Goal: Information Seeking & Learning: Understand process/instructions

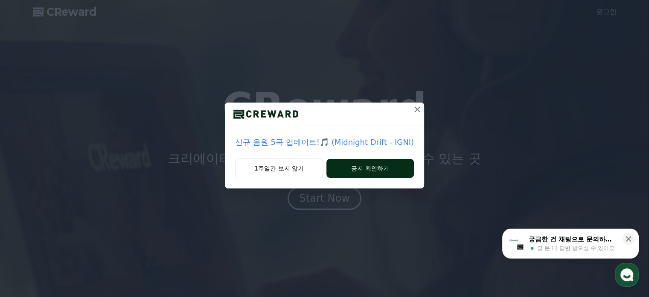
click at [382, 170] on button "공지 확인하기" at bounding box center [369, 168] width 87 height 19
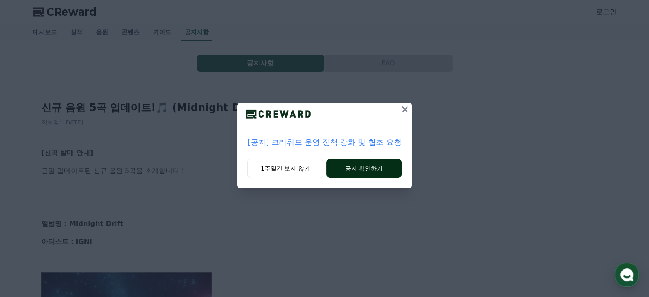
click at [372, 168] on button "공지 확인하기" at bounding box center [363, 168] width 75 height 19
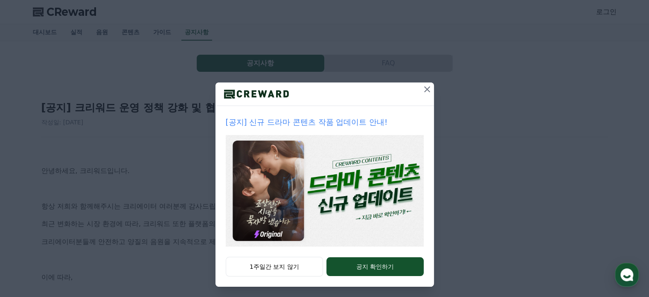
scroll to position [23, 0]
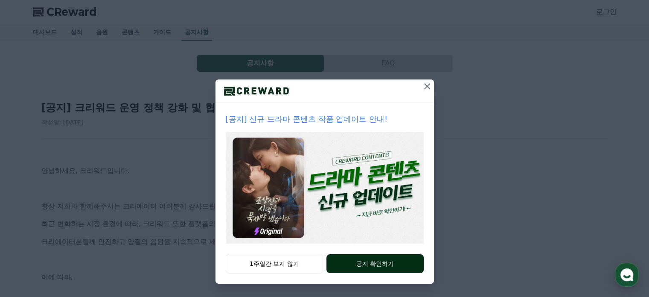
click at [381, 262] on button "공지 확인하기" at bounding box center [374, 263] width 97 height 19
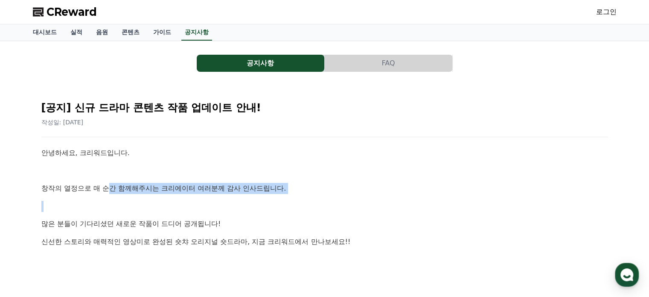
drag, startPoint x: 113, startPoint y: 188, endPoint x: 309, endPoint y: 194, distance: 196.3
click at [304, 192] on p "창작의 열정으로 매 순간 함께해주시는 크리에이터 여러분께 감사 인사드립니다." at bounding box center [324, 188] width 567 height 11
click at [98, 32] on link "음원" at bounding box center [102, 32] width 26 height 16
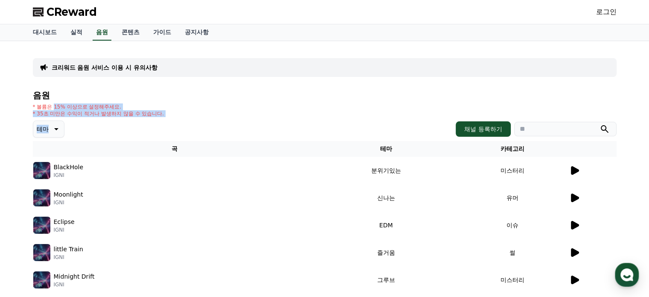
drag, startPoint x: 54, startPoint y: 107, endPoint x: 166, endPoint y: 119, distance: 112.8
click at [166, 119] on div "음원 * 볼륨은 15% 이상으로 설정해주세요. * 35초 미만은 수익이 적거나 발생하지 않을 수 있습니다. 테마 채널 등록하기 곡 테마 카테고…" at bounding box center [325, 268] width 584 height 356
click at [194, 116] on div "음원 * 볼륨은 15% 이상으로 설정해주세요. * 35초 미만은 수익이 적거나 발생하지 않을 수 있습니다. 테마 채널 등록하기 곡 테마 카테고…" at bounding box center [325, 268] width 584 height 356
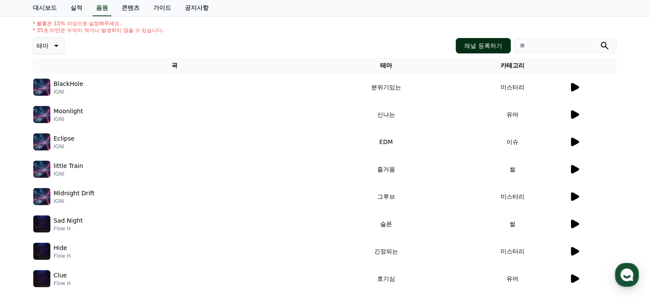
scroll to position [85, 0]
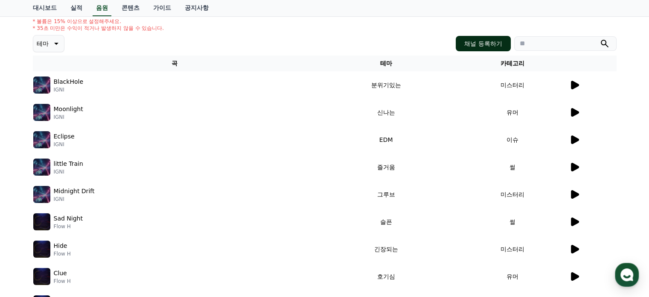
click at [495, 44] on button "채널 등록하기" at bounding box center [483, 43] width 55 height 15
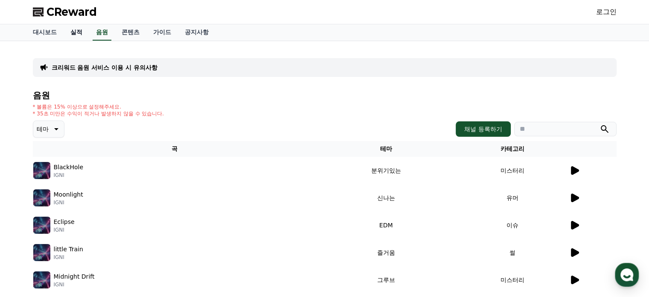
click at [78, 31] on link "실적" at bounding box center [77, 32] width 26 height 16
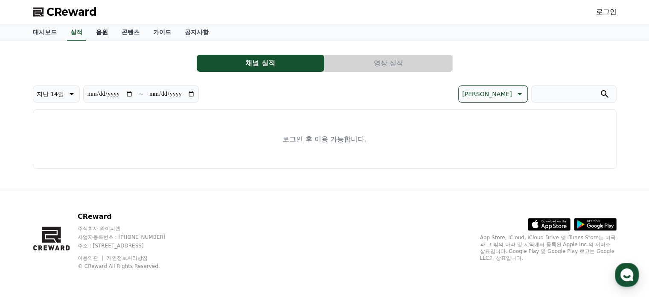
click at [103, 30] on link "음원" at bounding box center [102, 32] width 26 height 16
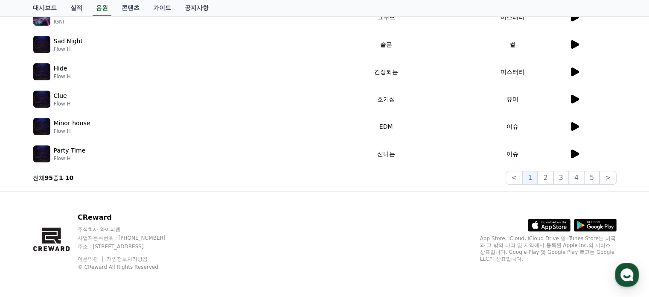
scroll to position [263, 0]
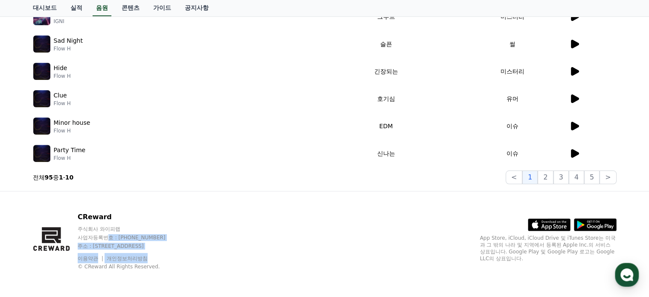
drag, startPoint x: 113, startPoint y: 237, endPoint x: 162, endPoint y: 254, distance: 51.5
click at [162, 254] on div "CReward 주식회사 와이피랩 사업자등록번호 : 655-81-03655 주소 : 경기도 김포시 양촌읍 양곡로 495, 3층 305-비이16호…" at bounding box center [130, 241] width 104 height 58
click at [235, 247] on div "CReward 주식회사 와이피랩 사업자등록번호 : 655-81-03655 주소 : 경기도 김포시 양촌읍 양곡로 495, 3층 305-비이16호…" at bounding box center [324, 244] width 597 height 106
drag, startPoint x: 102, startPoint y: 228, endPoint x: 157, endPoint y: 231, distance: 55.1
click at [157, 231] on p "주식회사 와이피랩" at bounding box center [130, 228] width 104 height 7
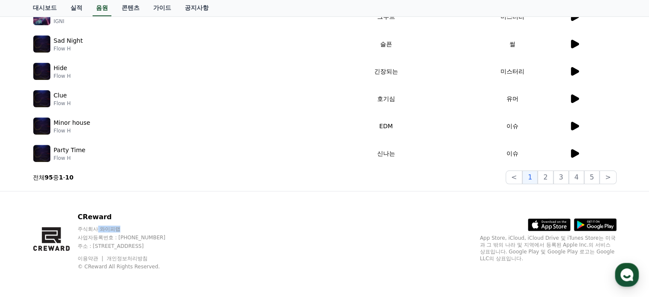
click at [157, 230] on p "주식회사 와이피랩" at bounding box center [130, 228] width 104 height 7
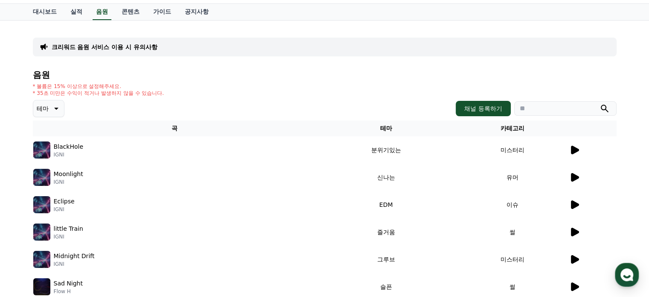
scroll to position [0, 0]
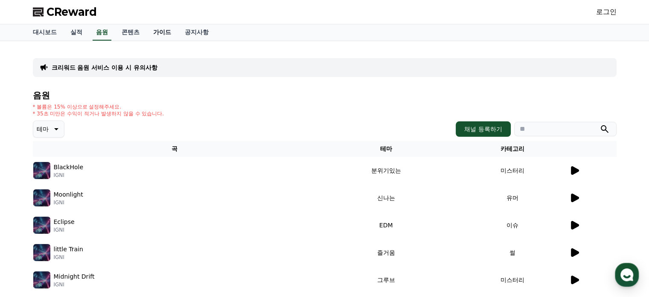
click at [164, 32] on link "가이드" at bounding box center [162, 32] width 32 height 16
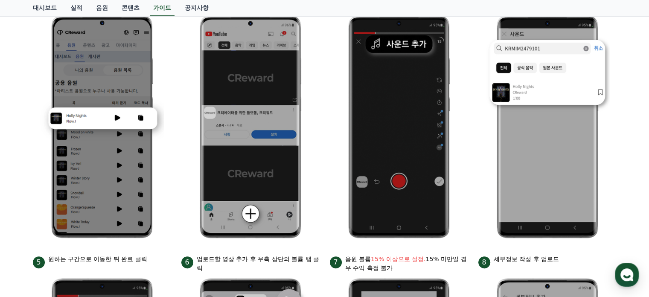
scroll to position [256, 0]
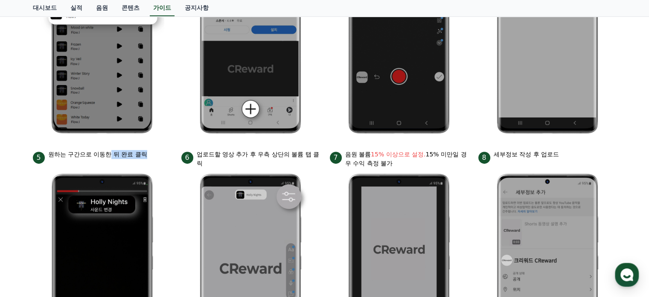
drag, startPoint x: 111, startPoint y: 154, endPoint x: 156, endPoint y: 153, distance: 44.4
click at [156, 153] on div "5 원하는 구간으로 이동한 뒤 완료 클릭" at bounding box center [102, 157] width 138 height 14
drag, startPoint x: 225, startPoint y: 154, endPoint x: 315, endPoint y: 154, distance: 90.4
click at [315, 154] on p "업로드할 영상 추가 후 우측 상단의 볼륨 탭 클릭" at bounding box center [258, 159] width 123 height 18
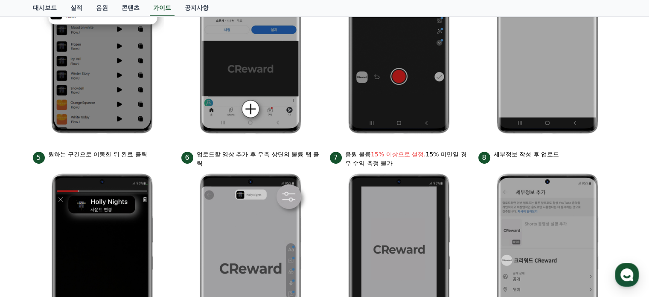
click at [317, 164] on p "업로드할 영상 추가 후 우측 상단의 볼륨 탭 클릭" at bounding box center [258, 159] width 123 height 18
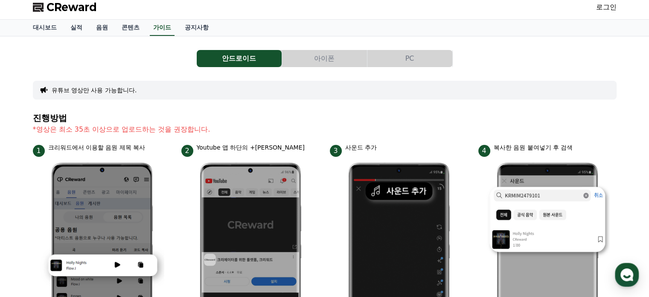
scroll to position [0, 0]
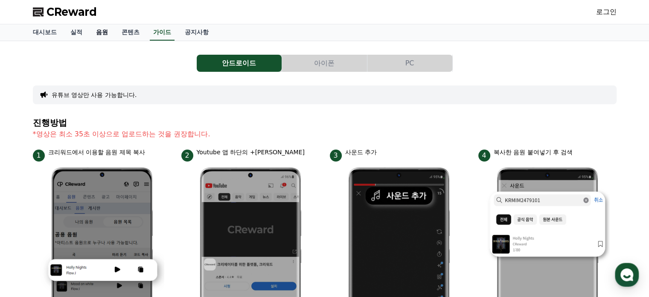
click at [94, 33] on link "음원" at bounding box center [102, 32] width 26 height 16
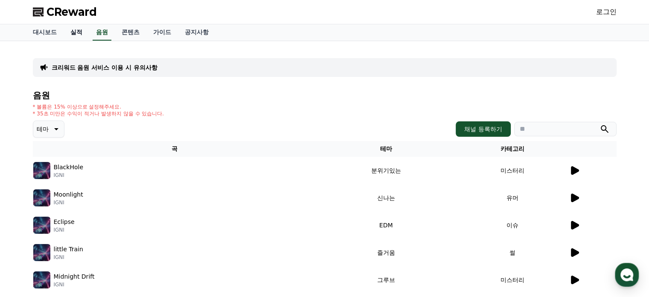
click at [77, 34] on link "실적" at bounding box center [77, 32] width 26 height 16
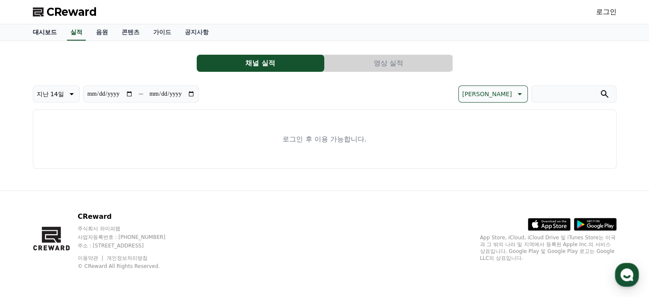
click at [39, 32] on link "대시보드" at bounding box center [45, 32] width 38 height 16
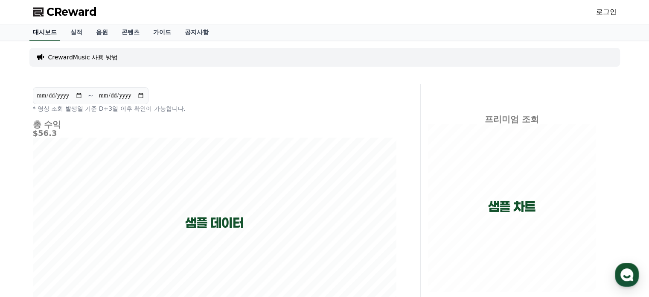
click at [49, 34] on link "대시보드" at bounding box center [44, 32] width 31 height 16
click at [72, 12] on span "CReward" at bounding box center [72, 12] width 50 height 14
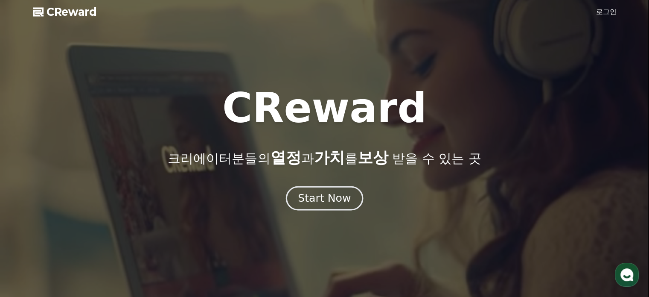
click at [337, 201] on div "Start Now" at bounding box center [324, 198] width 53 height 15
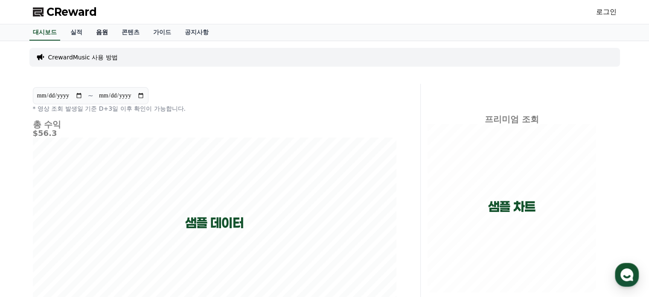
click at [105, 32] on link "음원" at bounding box center [102, 32] width 26 height 16
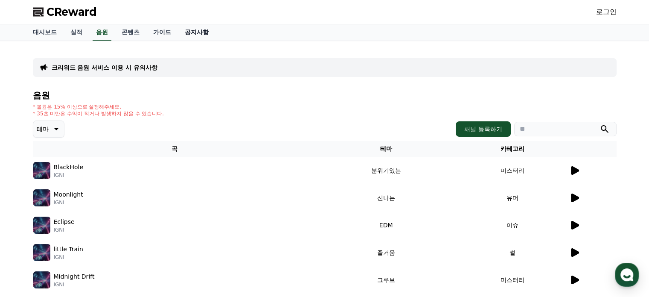
click at [199, 30] on link "공지사항" at bounding box center [197, 32] width 38 height 16
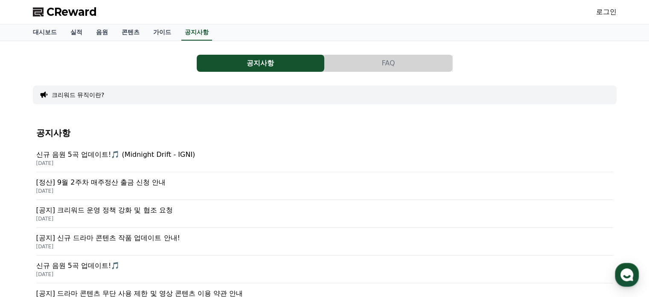
click at [147, 188] on p "2025-09-17" at bounding box center [324, 190] width 577 height 7
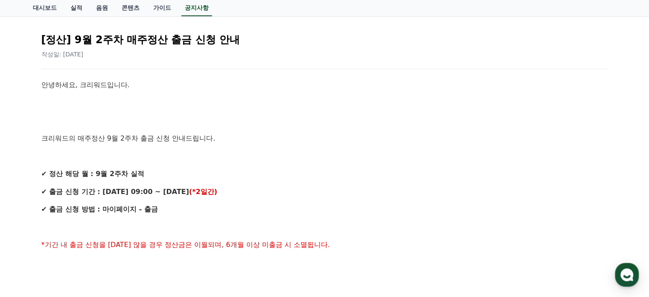
scroll to position [85, 0]
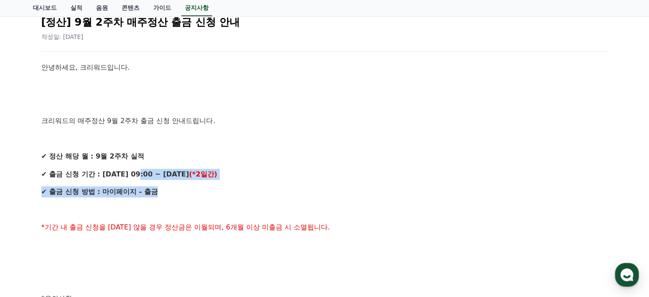
drag, startPoint x: 137, startPoint y: 174, endPoint x: 235, endPoint y: 187, distance: 99.9
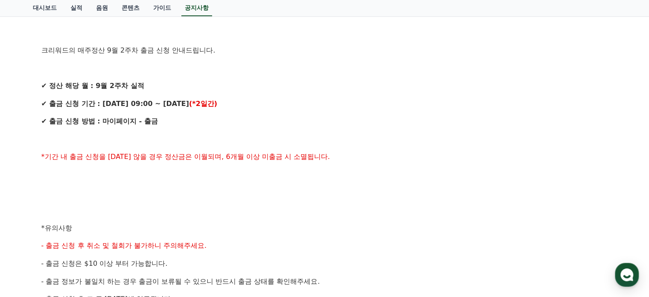
scroll to position [171, 0]
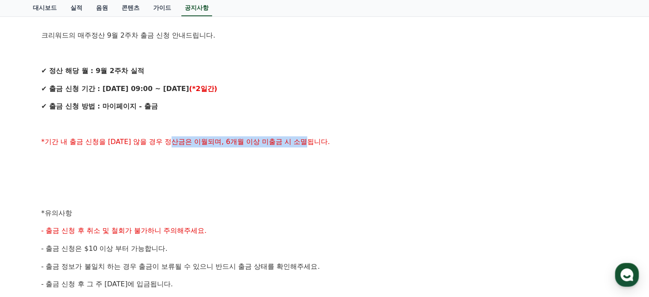
drag, startPoint x: 186, startPoint y: 142, endPoint x: 324, endPoint y: 145, distance: 138.3
click at [324, 145] on p "*기간 내 출금 신청을 하지 않을 경우 정산금은 이월되며, 6개월 이상 미출금 시 소멸됩니다." at bounding box center [324, 141] width 567 height 11
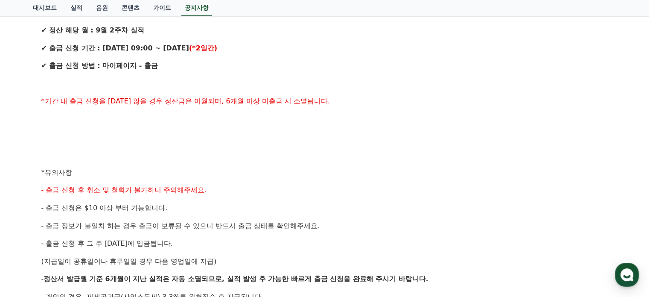
scroll to position [213, 0]
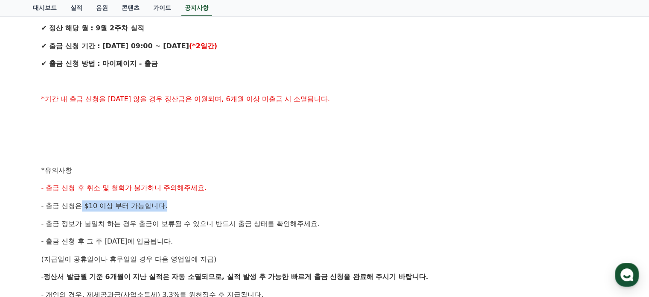
drag, startPoint x: 83, startPoint y: 205, endPoint x: 180, endPoint y: 206, distance: 96.8
click at [180, 206] on p "- 출금 신청은 $10 이상 부터 가능합니다." at bounding box center [324, 205] width 567 height 11
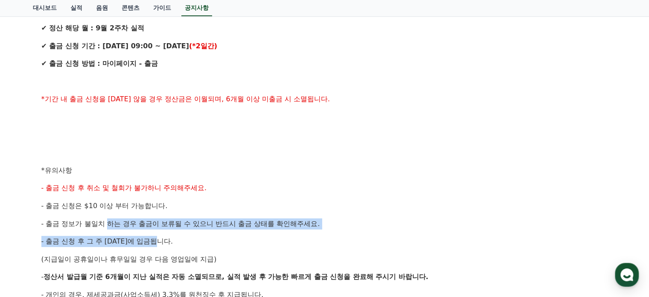
drag, startPoint x: 113, startPoint y: 223, endPoint x: 342, endPoint y: 240, distance: 228.9
click at [345, 242] on div "안녕하세요, 크리워드입니다. 크리워드의 매주정산 9월 2주차 출금 신청 안내드립니다. ✔ 정산 해당 월 : 9월 2주차 실적 ✔ 출금 신청 기…" at bounding box center [324, 179] width 567 height 490
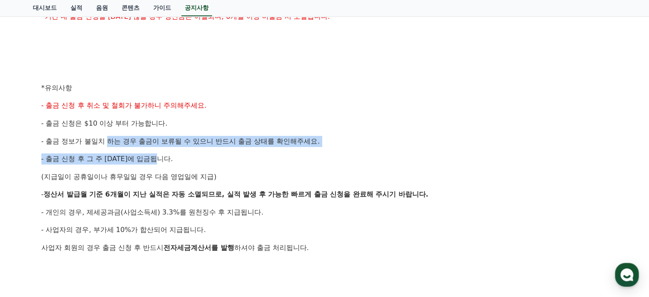
scroll to position [299, 0]
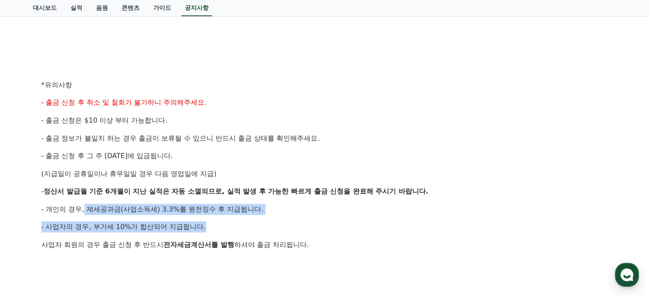
drag, startPoint x: 84, startPoint y: 210, endPoint x: 229, endPoint y: 224, distance: 145.3
click at [229, 224] on div "안녕하세요, 크리워드입니다. 크리워드의 매주정산 9월 2주차 출금 신청 안내드립니다. ✔ 정산 해당 월 : 9월 2주차 실적 ✔ 출금 신청 기…" at bounding box center [324, 94] width 567 height 490
click at [235, 221] on p "- 사업자의 경우, 부가세 10%가 합산되어 지급됩니다." at bounding box center [324, 226] width 567 height 11
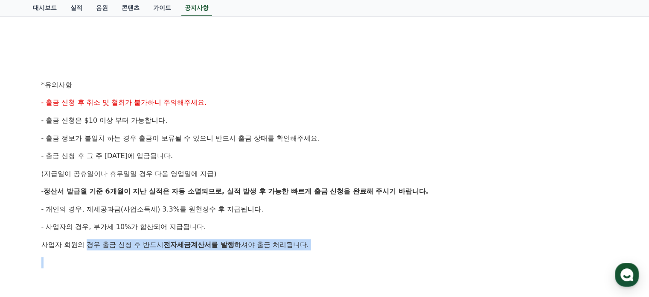
drag, startPoint x: 86, startPoint y: 244, endPoint x: 327, endPoint y: 250, distance: 241.6
click at [327, 250] on div "안녕하세요, 크리워드입니다. 크리워드의 매주정산 9월 2주차 출금 신청 안내드립니다. ✔ 정산 해당 월 : 9월 2주차 실적 ✔ 출금 신청 기…" at bounding box center [324, 94] width 567 height 490
click at [343, 246] on p "사업자 회원의 경우 출금 신청 후 반드시 전자세금계산서를 발행 하셔야 출금 처리됩니다." at bounding box center [324, 244] width 567 height 11
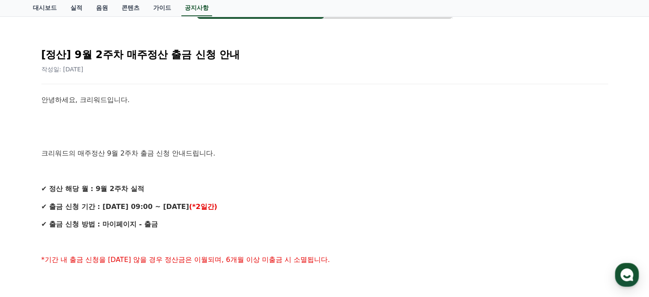
scroll to position [0, 0]
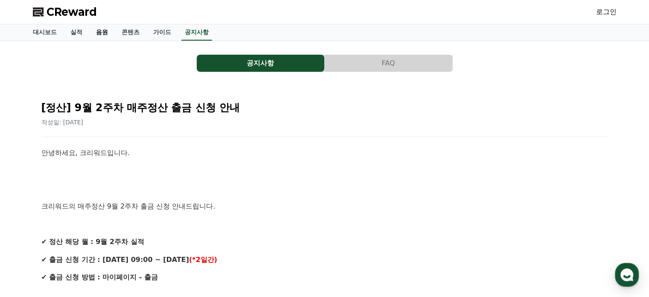
click at [97, 34] on link "음원" at bounding box center [102, 32] width 26 height 16
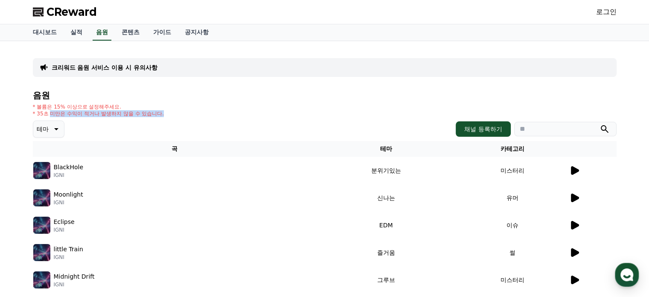
drag, startPoint x: 49, startPoint y: 112, endPoint x: 186, endPoint y: 112, distance: 137.4
click at [186, 112] on div "* 볼륨은 15% 이상으로 설정해주세요. * 35초 미만은 수익이 적거나 발생하지 않을 수 있습니다." at bounding box center [325, 110] width 584 height 14
click at [136, 35] on link "콘텐츠" at bounding box center [131, 32] width 32 height 16
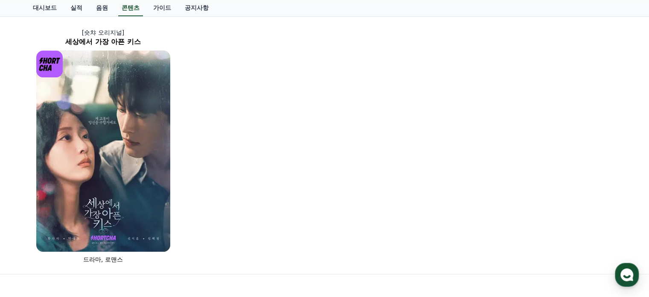
scroll to position [597, 0]
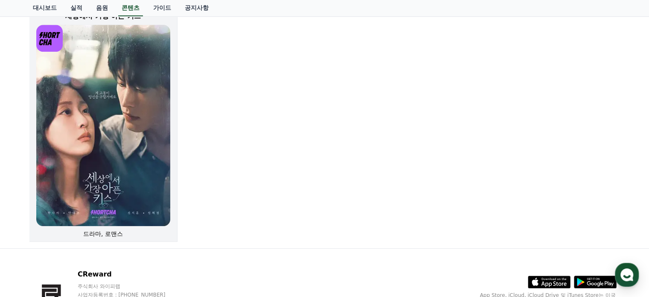
click at [123, 130] on img at bounding box center [103, 125] width 134 height 201
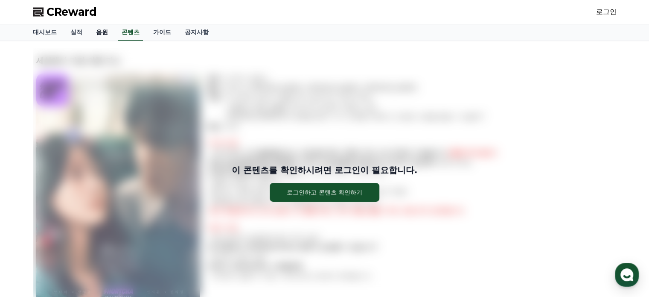
click at [100, 32] on link "음원" at bounding box center [102, 32] width 26 height 16
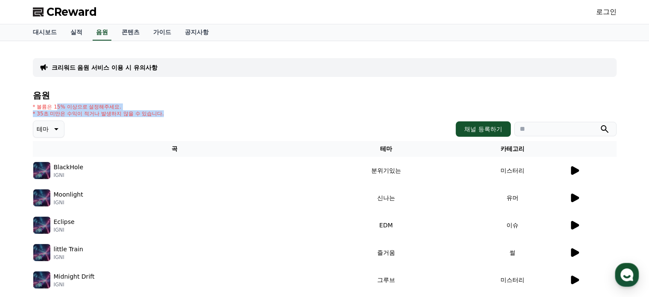
drag, startPoint x: 56, startPoint y: 107, endPoint x: 198, endPoint y: 114, distance: 141.8
click at [198, 114] on div "* 볼륨은 15% 이상으로 설정해주세요. * 35초 미만은 수익이 적거나 발생하지 않을 수 있습니다." at bounding box center [325, 110] width 584 height 14
click at [100, 67] on p "크리워드 음원 서비스 이용 시 유의사항" at bounding box center [105, 67] width 106 height 9
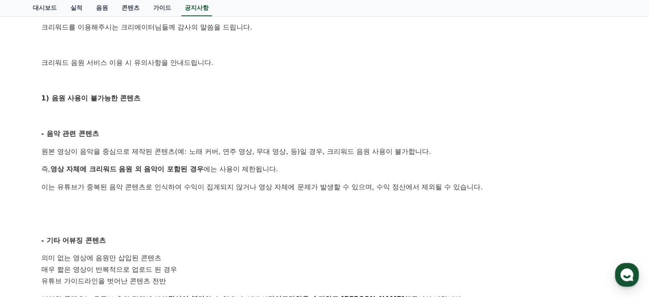
scroll to position [171, 0]
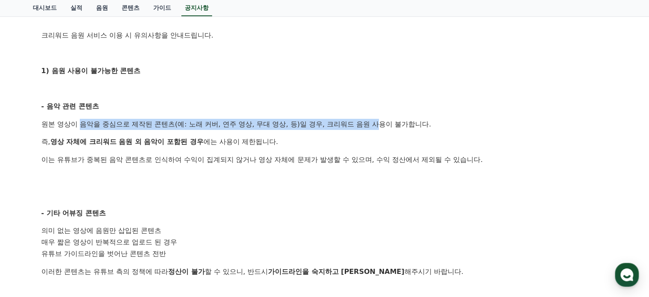
drag, startPoint x: 81, startPoint y: 123, endPoint x: 377, endPoint y: 126, distance: 295.2
click at [377, 126] on p "원본 영상이 음악을 중심으로 제작된 콘텐츠(예: 노래 커버, 연주 영상, 무대 영상, 등)일 경우, 크리워드 음원 사용이 불가합니다." at bounding box center [324, 124] width 567 height 11
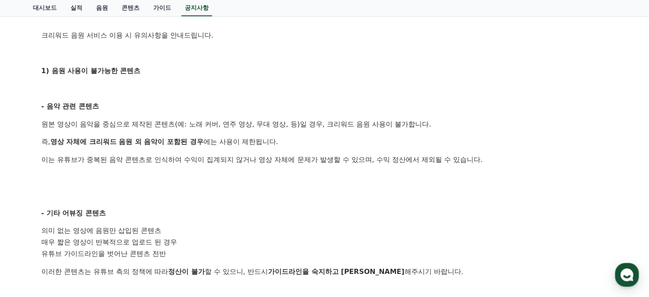
click at [295, 135] on div "안녕하세요, 크리워드입니다. 크리워드를 이용해주시는 크리에이터님들께 감사의 말씀을 드립니다. 크리워드 음원 서비스 이용 시 유의사항을 안내드립…" at bounding box center [324, 260] width 567 height 567
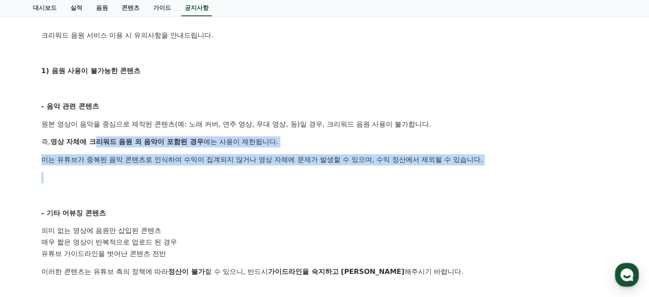
drag, startPoint x: 96, startPoint y: 141, endPoint x: 270, endPoint y: 168, distance: 175.6
click at [284, 168] on div "안녕하세요, 크리워드입니다. 크리워드를 이용해주시는 크리에이터님들께 감사의 말씀을 드립니다. 크리워드 음원 서비스 이용 시 유의사항을 안내드립…" at bounding box center [324, 260] width 567 height 567
click at [208, 176] on p at bounding box center [324, 177] width 567 height 11
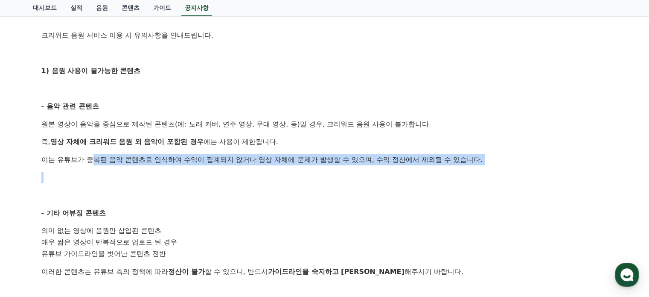
drag, startPoint x: 92, startPoint y: 158, endPoint x: 128, endPoint y: 181, distance: 43.0
click at [121, 178] on div "안녕하세요, 크리워드입니다. 크리워드를 이용해주시는 크리에이터님들께 감사의 말씀을 드립니다. 크리워드 음원 서비스 이용 시 유의사항을 안내드립…" at bounding box center [324, 260] width 567 height 567
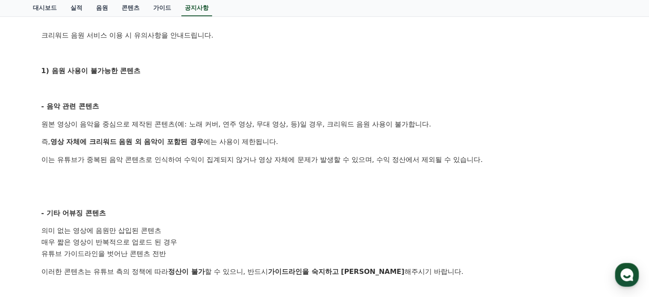
click at [174, 203] on div "안녕하세요, 크리워드입니다. 크리워드를 이용해주시는 크리에이터님들께 감사의 말씀을 드립니다. 크리워드 음원 서비스 이용 시 유의사항을 안내드립…" at bounding box center [324, 260] width 567 height 567
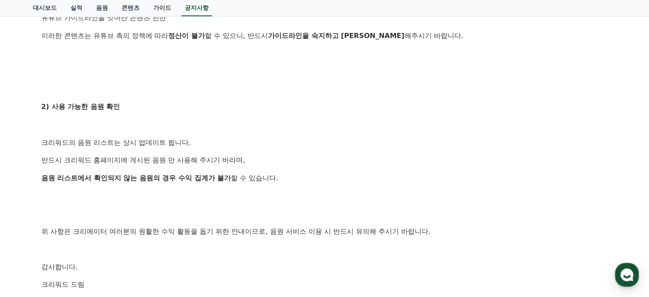
scroll to position [427, 0]
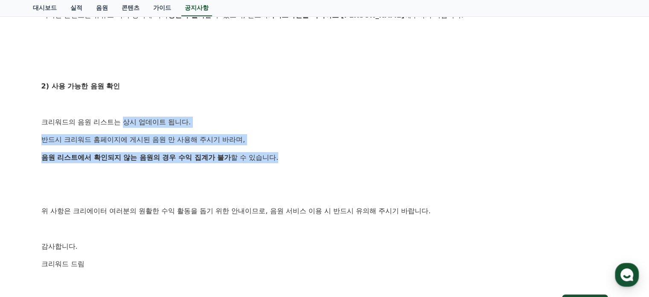
drag, startPoint x: 124, startPoint y: 124, endPoint x: 287, endPoint y: 159, distance: 166.2
click at [287, 159] on div "안녕하세요, 크리워드입니다. 크리워드를 이용해주시는 크리에이터님들께 감사의 말씀을 드립니다. 크리워드 음원 서비스 이용 시 유의사항을 안내드립…" at bounding box center [324, 4] width 567 height 567
click at [334, 160] on p "음원 리스트에서 확인되지 않는 음원의 경우 수익 집계가 불가 할 수 있습니다." at bounding box center [324, 157] width 567 height 11
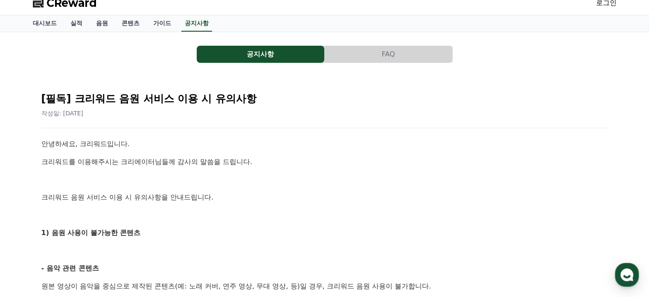
scroll to position [0, 0]
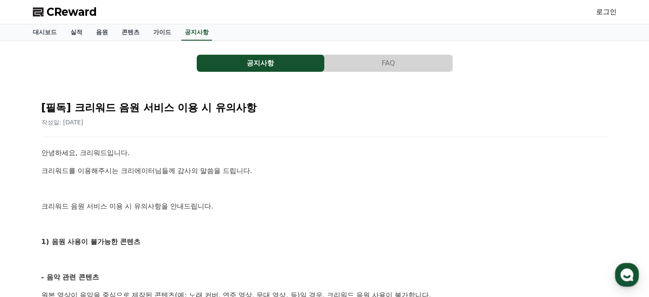
click at [402, 64] on button "FAQ" at bounding box center [389, 63] width 128 height 17
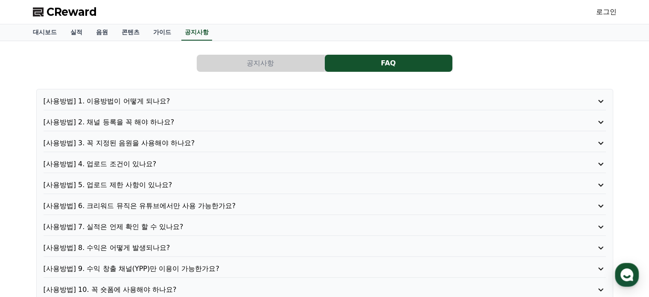
click at [167, 120] on p "[사용방법] 2. 채널 등록을 꼭 해야 하나요?" at bounding box center [302, 122] width 517 height 10
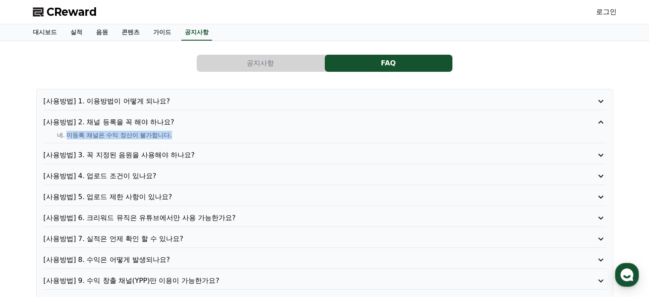
drag, startPoint x: 66, startPoint y: 136, endPoint x: 200, endPoint y: 139, distance: 133.6
click at [200, 139] on div "[사용방법] 2. 채널 등록을 꼭 해야 하나요? 네. 미등록 채널은 수익 정산이 불가합니다." at bounding box center [325, 130] width 562 height 26
click at [121, 157] on p "[사용방법] 3. 꼭 지정된 음원을 사용해야 하나요?" at bounding box center [302, 155] width 517 height 10
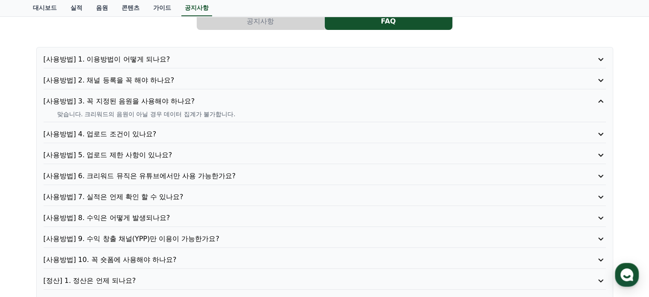
scroll to position [43, 0]
click at [139, 130] on p "[사용방법] 4. 업로드 조건이 있나요?" at bounding box center [302, 133] width 517 height 10
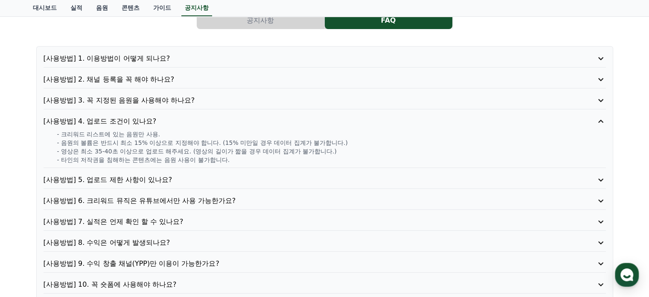
click at [222, 140] on p "- 음원의 볼륨은 반드시 최소 15% 이상으로 지정해야 합니다. (15% 미만일 경우 데이터 집계가 불가합니다.)" at bounding box center [331, 142] width 549 height 9
click at [150, 150] on p "- 영상은 최소 35-40초 이상으로 업로드 해주세요. (영상의 길이가 짧을 경우 데이터 집계가 불가합니다.)" at bounding box center [331, 151] width 549 height 9
drag, startPoint x: 96, startPoint y: 151, endPoint x: 297, endPoint y: 157, distance: 201.4
click at [297, 157] on div "- 크리워드 리스트에 있는 음원만 사용. - 음원의 볼륨은 반드시 최소 15% 이상으로 지정해야 합니다. (15% 미만일 경우 데이터 집계가 …" at bounding box center [325, 147] width 562 height 34
click at [262, 163] on p "- 타인의 저작권을 침해하는 콘텐츠에는 음원 사용이 불가합니다." at bounding box center [331, 159] width 549 height 9
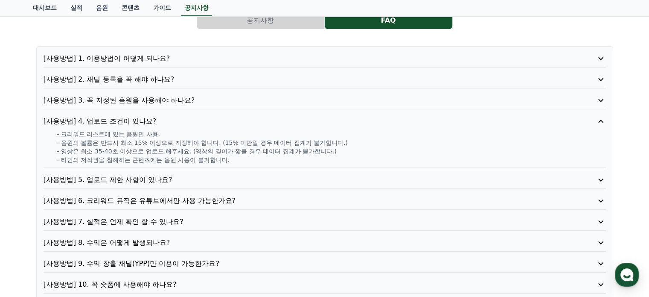
click at [163, 174] on p "[사용방법] 5. 업로드 제한 사항이 있나요?" at bounding box center [302, 179] width 517 height 10
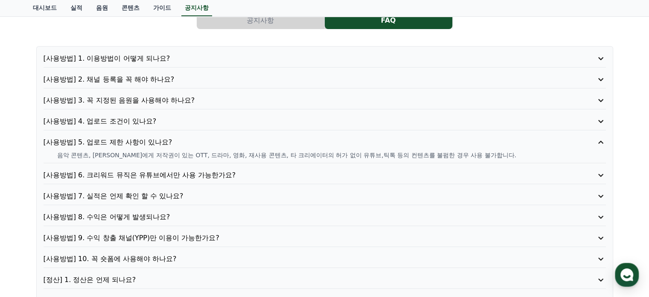
click at [174, 175] on p "[사용방법] 6. 크리워드 뮤직은 유튜브에서만 사용 가능한가요?" at bounding box center [302, 175] width 517 height 10
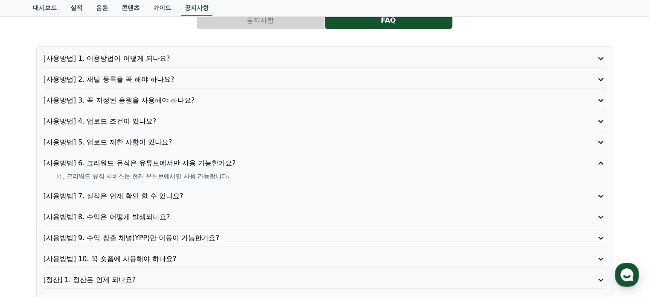
click at [123, 218] on p "[사용방법] 8. 수익은 어떻게 발생되나요?" at bounding box center [302, 217] width 517 height 10
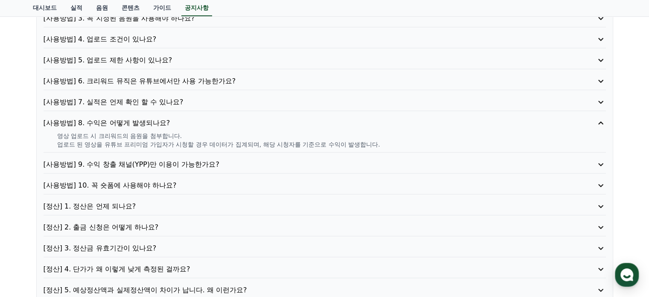
scroll to position [128, 0]
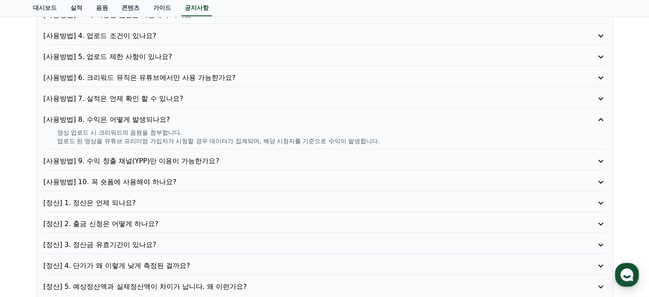
click at [142, 185] on p "[사용방법] 10. 꼭 숏폼에 사용해야 하나요?" at bounding box center [302, 182] width 517 height 10
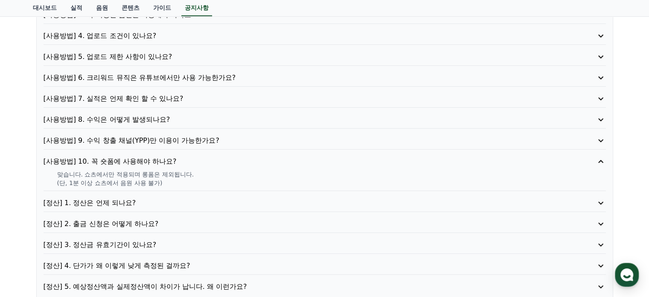
drag, startPoint x: 83, startPoint y: 175, endPoint x: 188, endPoint y: 180, distance: 105.5
click at [188, 180] on div "맞습니다. 쇼츠에서만 적용되며 롱폼은 제외됩니다. (단, 1분 이상 쇼츠에서 음원 사용 불가)" at bounding box center [325, 178] width 562 height 17
click at [181, 180] on p "(단, 1분 이상 쇼츠에서 음원 사용 불가)" at bounding box center [331, 182] width 549 height 9
click at [96, 199] on p "[정산] 1. 정산은 언제 되나요?" at bounding box center [302, 203] width 517 height 10
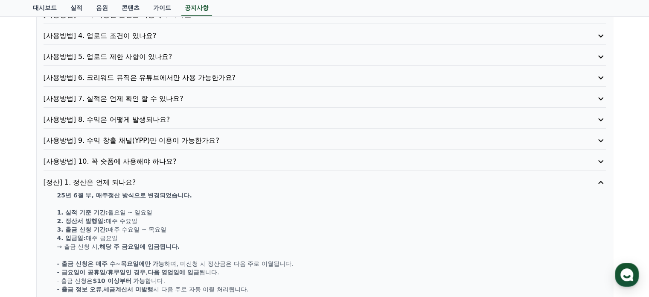
drag, startPoint x: 75, startPoint y: 195, endPoint x: 198, endPoint y: 201, distance: 123.4
click at [198, 206] on div "25년 6월 부, 매주정산 방식으로 변경되었습니다. 1. 실적 기준 기간: 월요일 ~ 일요일 2. 정산서 발행일: 매주 수요일 3. 출금 신청…" at bounding box center [325, 242] width 562 height 102
click at [195, 227] on p "3. 출금 신청 기간: 매주 수요일 ~ 목요일" at bounding box center [331, 229] width 549 height 9
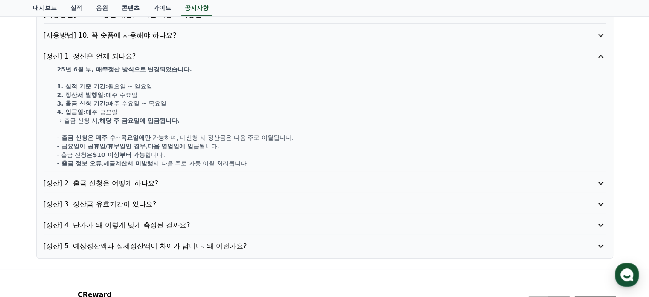
scroll to position [256, 0]
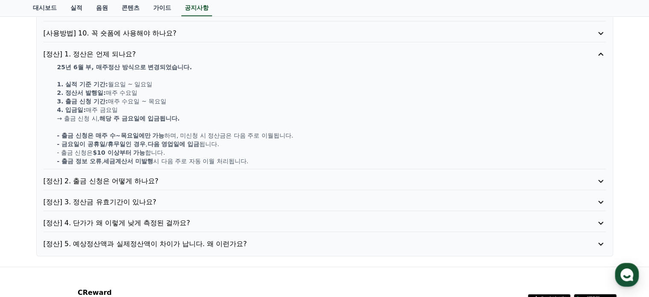
click at [119, 183] on p "[정산] 2. 출금 신청은 어떻게 하나요?" at bounding box center [302, 181] width 517 height 10
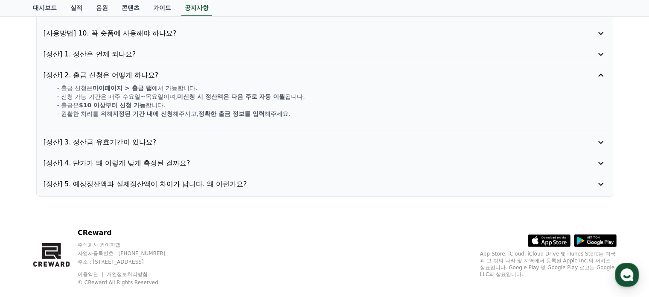
click at [134, 142] on p "[정산] 3. 정산금 유효기간이 있나요?" at bounding box center [302, 142] width 517 height 10
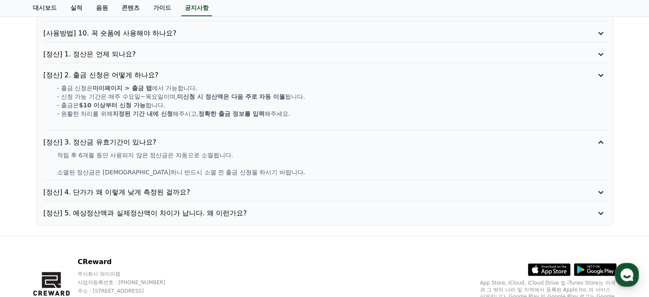
scroll to position [253, 0]
